Goal: Navigation & Orientation: Find specific page/section

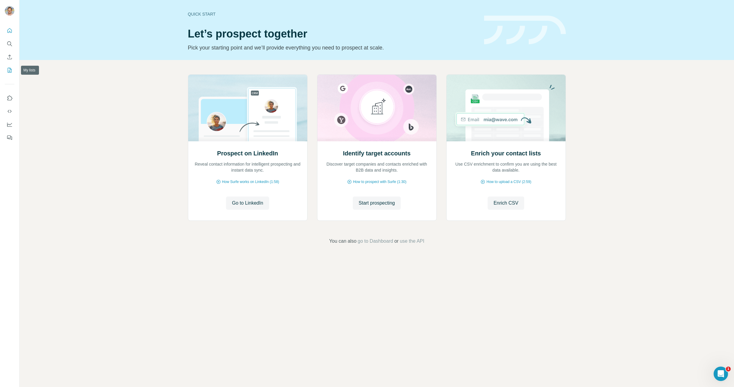
click at [8, 71] on icon "My lists" at bounding box center [10, 70] width 6 height 6
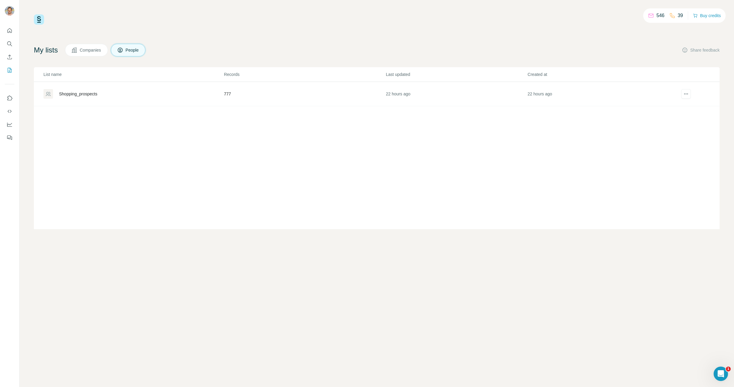
click at [71, 94] on div "Shopping_prospects" at bounding box center [78, 94] width 38 height 6
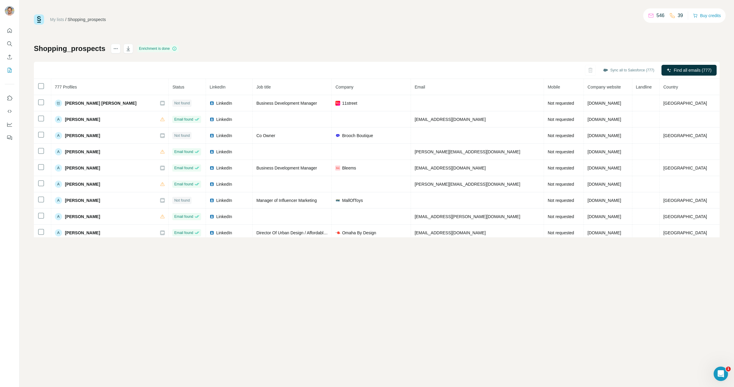
click at [121, 70] on div "Sync all to Salesforce (777) Find all emails (777)" at bounding box center [377, 70] width 686 height 17
click at [119, 70] on div "Sync all to Salesforce (777) Find all emails (777)" at bounding box center [377, 70] width 686 height 17
click at [98, 70] on div "Sync all to Salesforce (777) Find all emails (777)" at bounding box center [377, 70] width 686 height 17
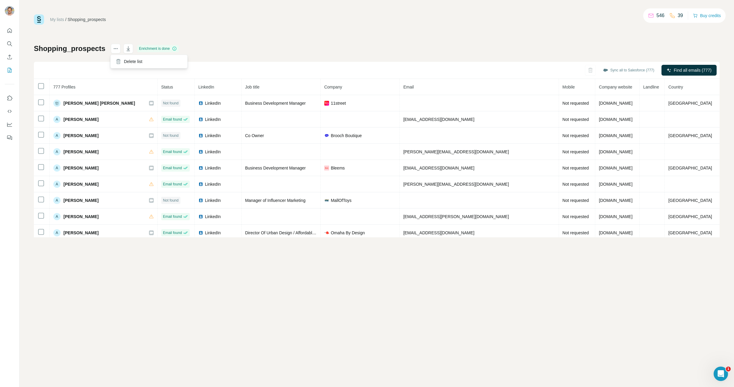
click at [113, 54] on body "My lists / Shopping_prospects 546 39 Buy credits Shopping_prospects Enrichment …" at bounding box center [367, 193] width 734 height 387
click at [114, 50] on icon "actions" at bounding box center [116, 49] width 6 height 6
click at [344, 14] on div "My lists / Shopping_prospects 546 39 Buy credits Shopping_prospects Enrichment …" at bounding box center [376, 193] width 714 height 387
click at [10, 43] on icon "Search" at bounding box center [10, 44] width 6 height 6
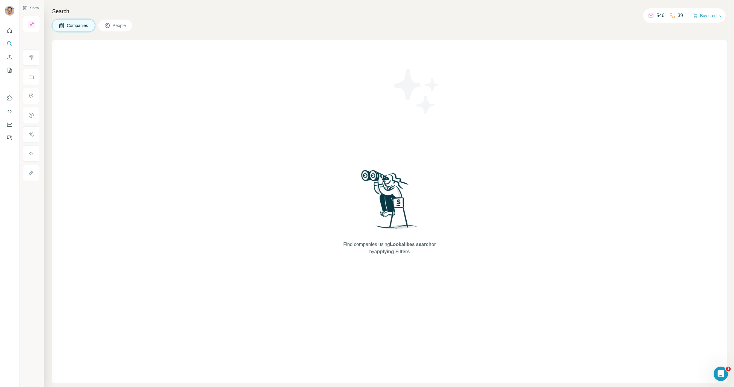
click at [118, 21] on button "People" at bounding box center [115, 25] width 35 height 13
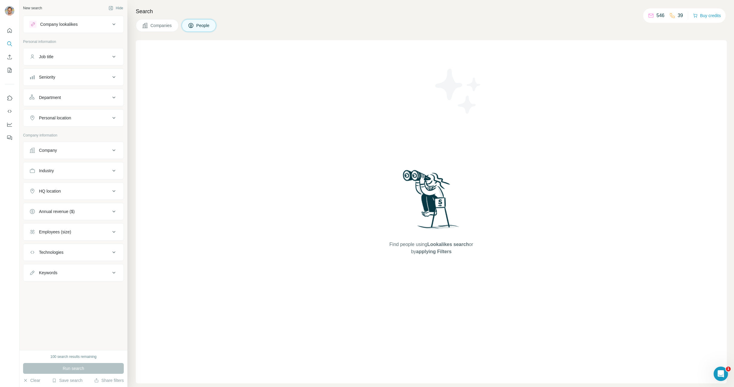
click at [436, 93] on img at bounding box center [458, 91] width 54 height 54
click at [310, 130] on div "Find people using Lookalikes search or by applying Filters" at bounding box center [431, 211] width 591 height 343
click at [10, 31] on icon "Quick start" at bounding box center [10, 31] width 6 height 6
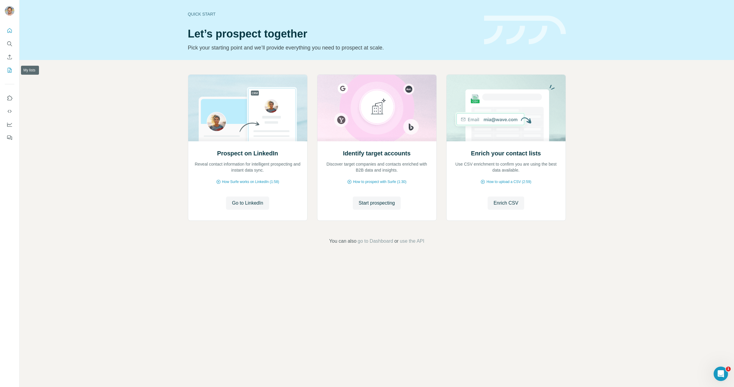
click at [9, 68] on icon "My lists" at bounding box center [10, 70] width 6 height 6
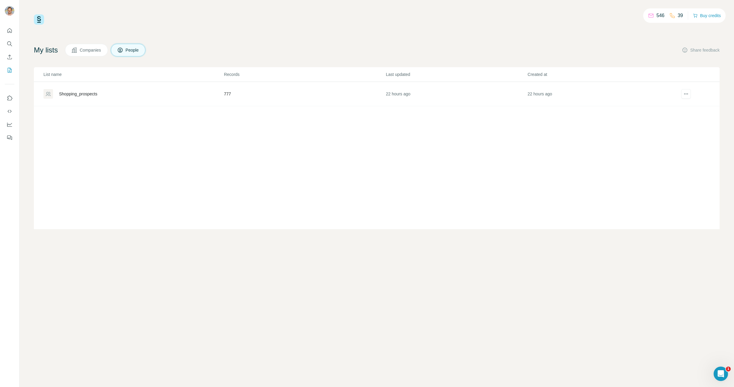
click at [86, 87] on td "Shopping_prospects" at bounding box center [129, 94] width 190 height 24
